Goal: Task Accomplishment & Management: Use online tool/utility

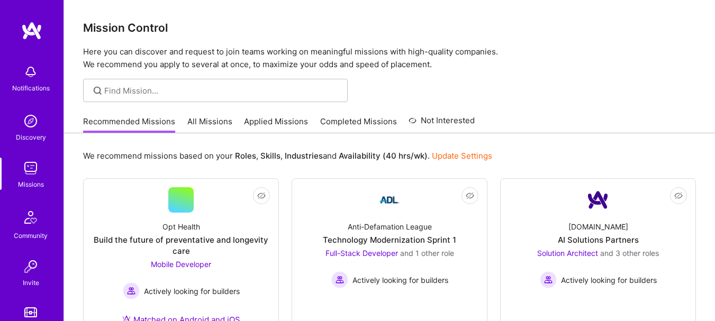
scroll to position [411, 0]
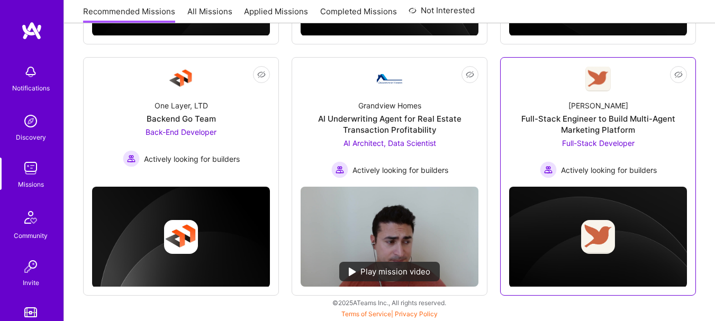
click at [565, 146] on span "Full-Stack Developer" at bounding box center [598, 143] width 72 height 9
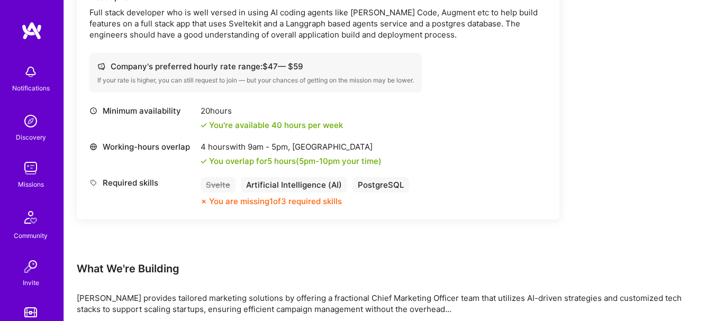
scroll to position [353, 0]
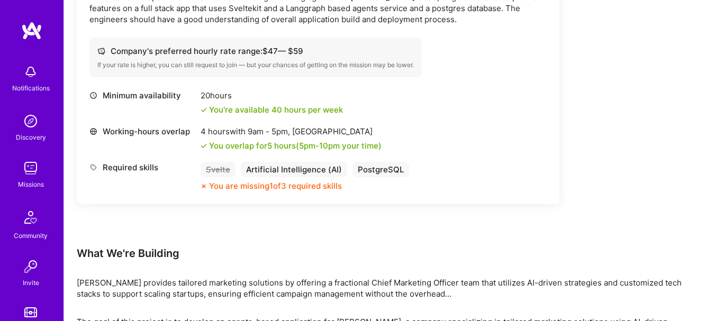
click at [29, 176] on img at bounding box center [30, 168] width 21 height 21
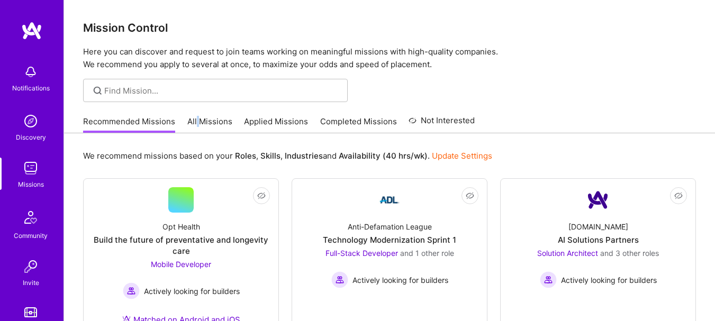
click at [198, 114] on div "Recommended Missions All Missions Applied Missions Completed Missions Not Inter…" at bounding box center [279, 121] width 392 height 23
click at [201, 116] on link "All Missions" at bounding box center [209, 124] width 45 height 17
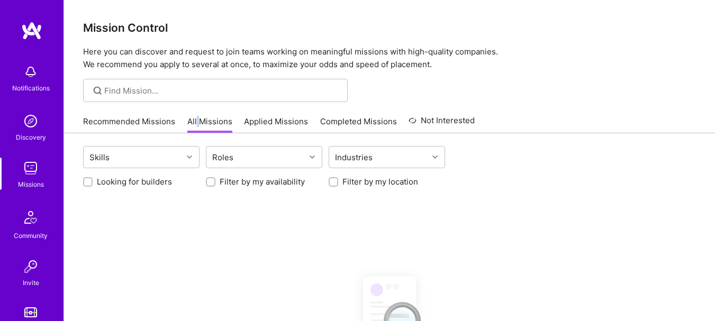
click at [149, 177] on label "Looking for builders" at bounding box center [134, 181] width 75 height 11
click at [93, 179] on input "Looking for builders" at bounding box center [88, 182] width 7 height 7
checkbox input "true"
click at [227, 184] on label "Filter by my availability" at bounding box center [262, 181] width 85 height 11
click at [215, 184] on input "Filter by my availability" at bounding box center [211, 182] width 7 height 7
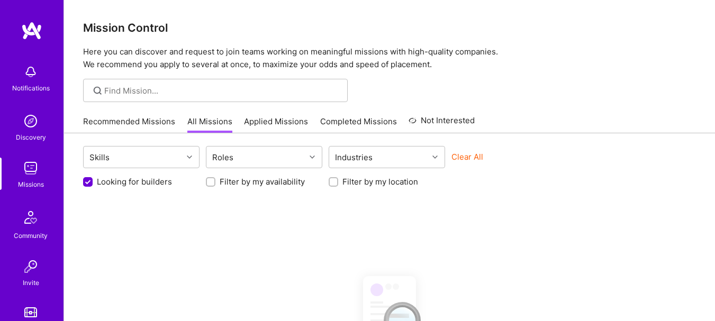
checkbox input "true"
click at [326, 179] on div "Looking for builders Filter by my availability Filter by my location" at bounding box center [389, 179] width 613 height 16
click at [335, 184] on input "Filter by my location" at bounding box center [334, 182] width 7 height 7
checkbox input "true"
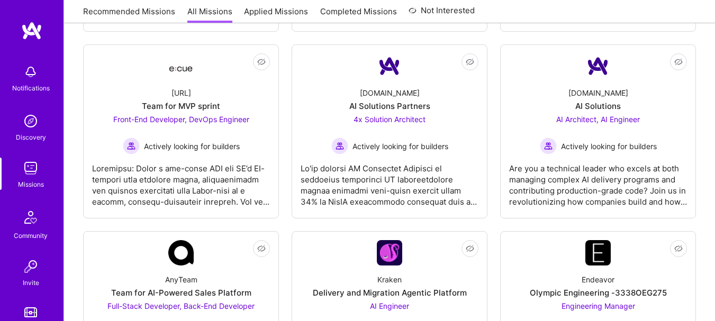
scroll to position [882, 0]
